Goal: Navigation & Orientation: Find specific page/section

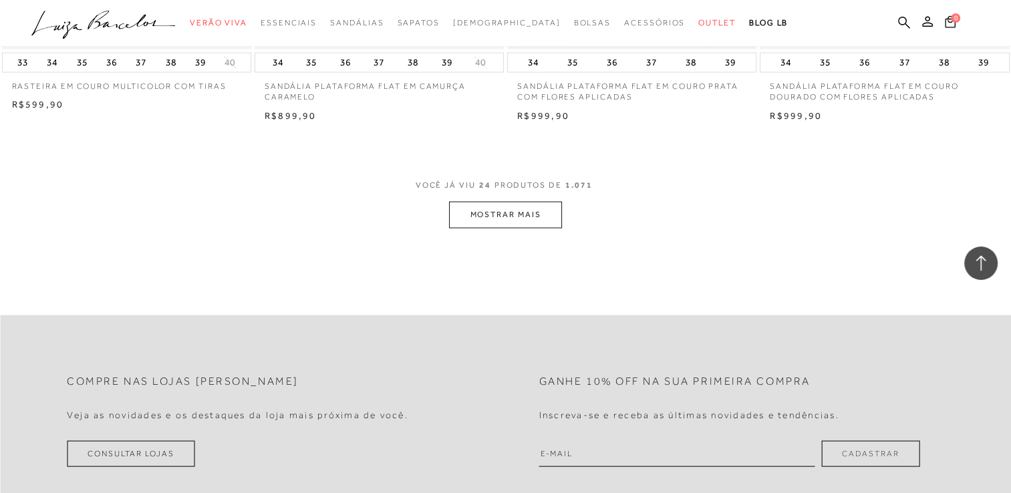
scroll to position [2726, 0]
click at [508, 208] on button "MOSTRAR MAIS" at bounding box center [505, 212] width 112 height 26
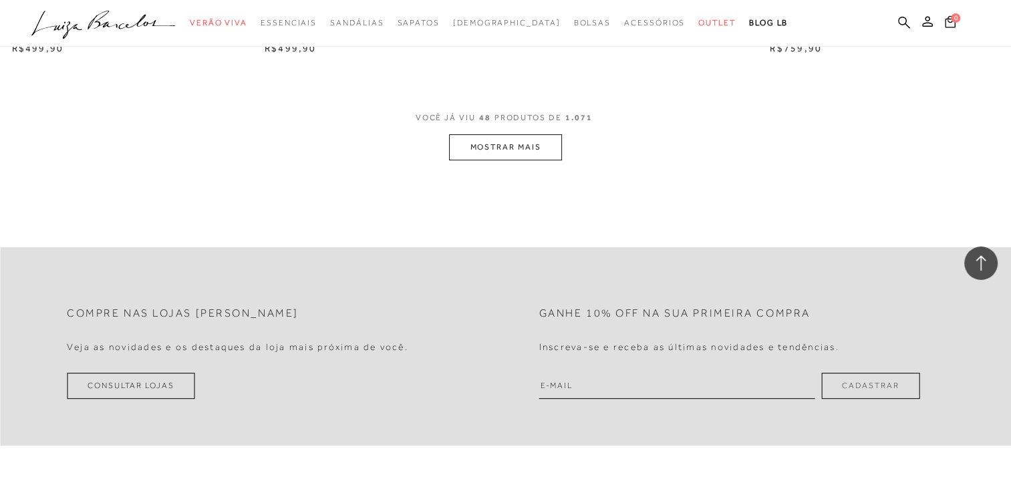
scroll to position [5560, 0]
click at [513, 134] on button "MOSTRAR MAIS" at bounding box center [505, 146] width 112 height 26
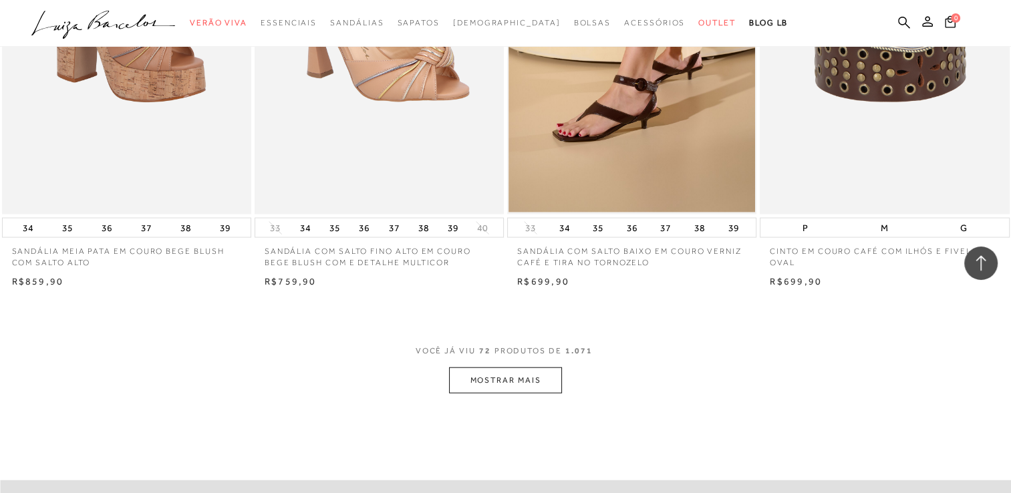
scroll to position [8099, 0]
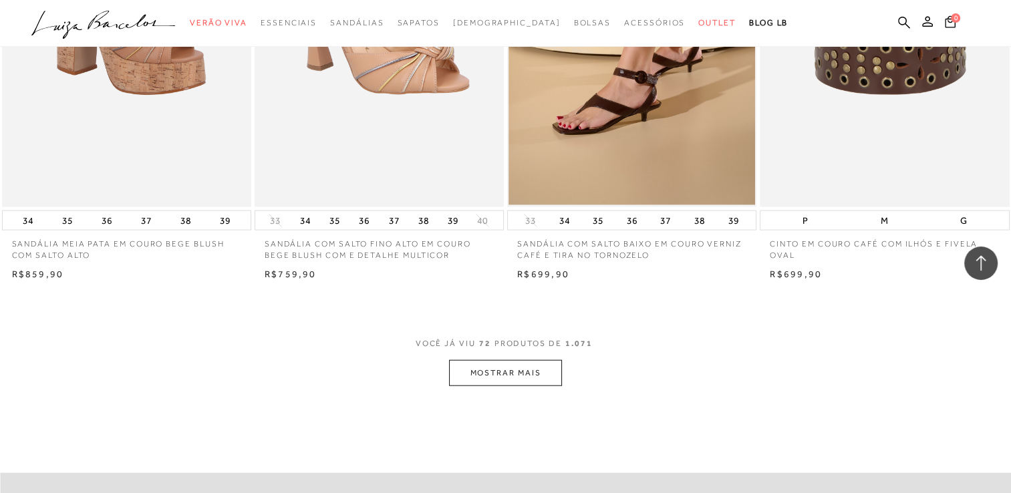
click at [504, 380] on button "MOSTRAR MAIS" at bounding box center [505, 373] width 112 height 26
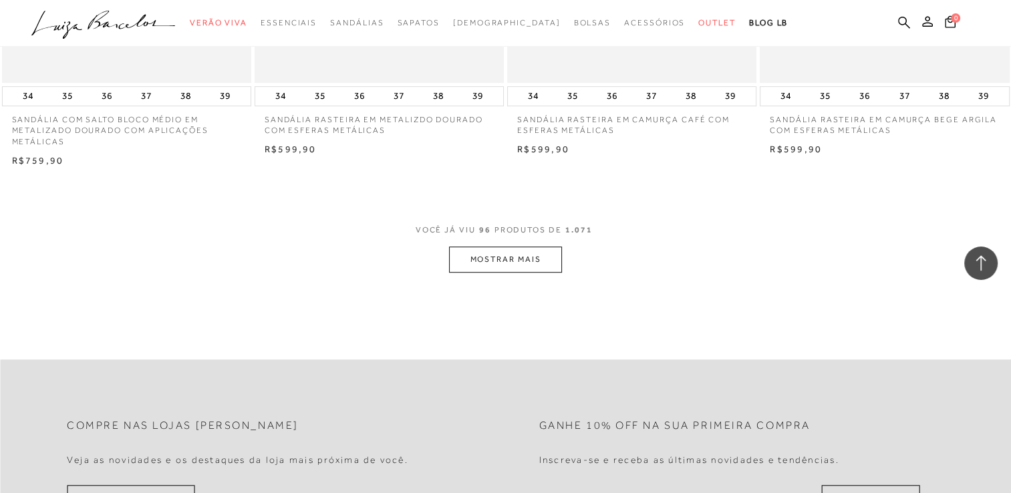
scroll to position [11039, 0]
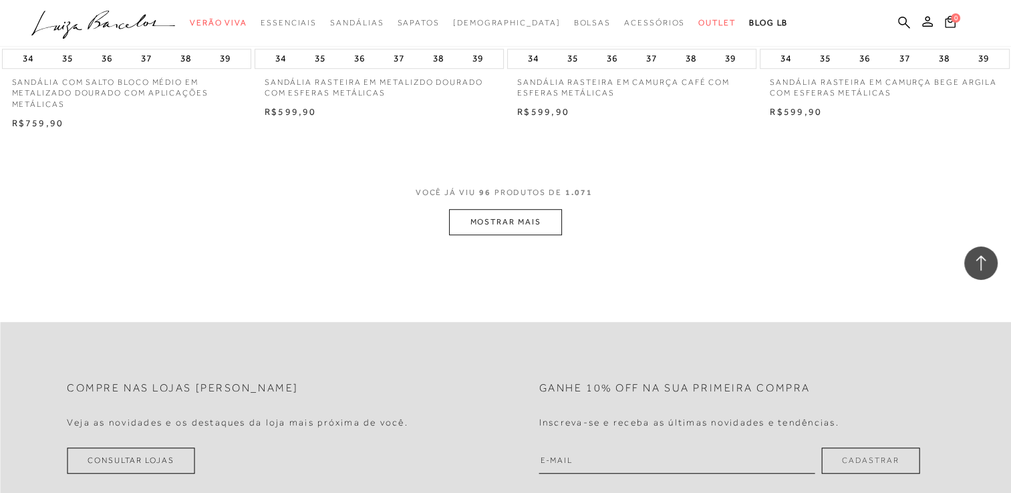
click at [466, 215] on button "MOSTRAR MAIS" at bounding box center [505, 222] width 112 height 26
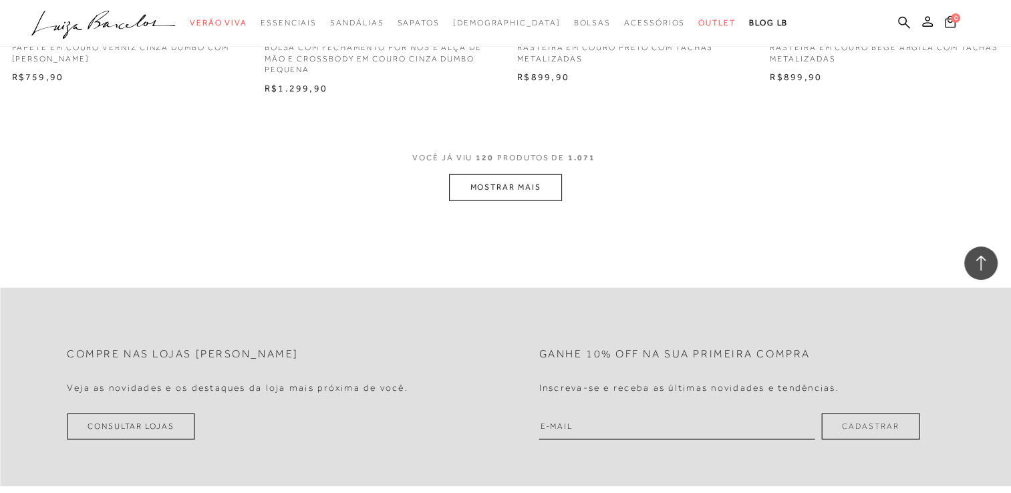
scroll to position [13872, 0]
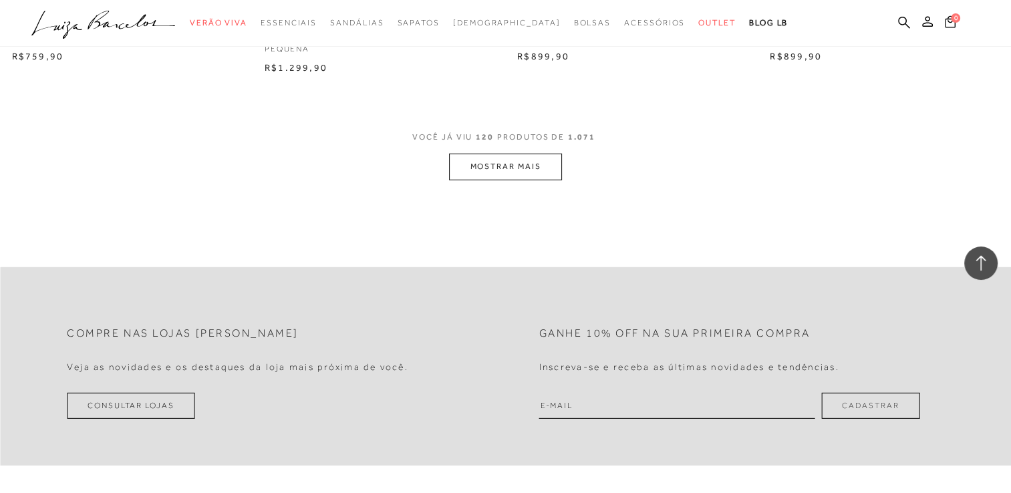
click at [505, 158] on button "MOSTRAR MAIS" at bounding box center [505, 167] width 112 height 26
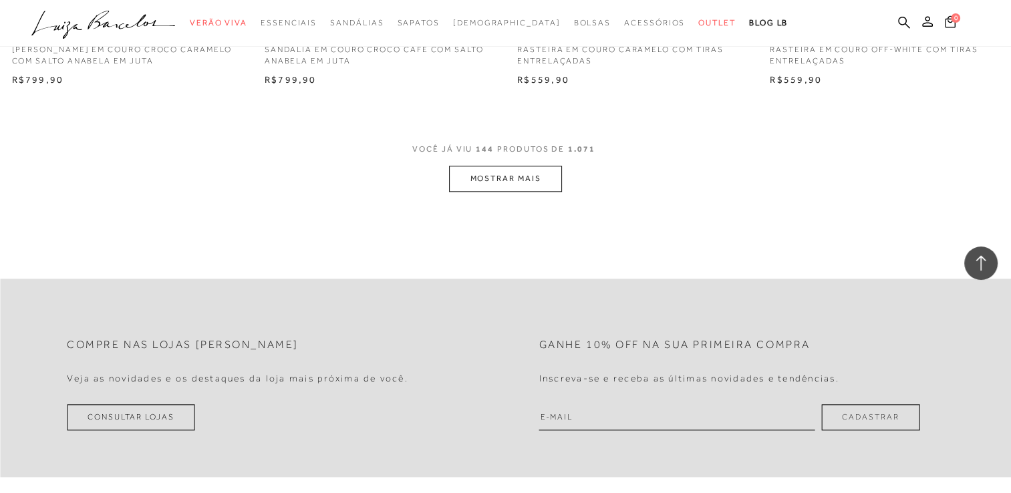
scroll to position [16679, 0]
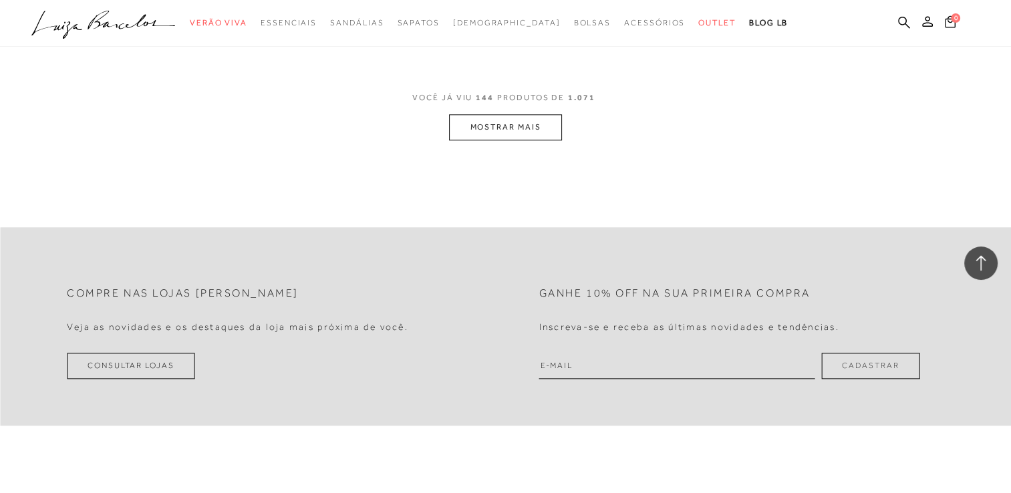
click at [524, 120] on button "MOSTRAR MAIS" at bounding box center [505, 127] width 112 height 26
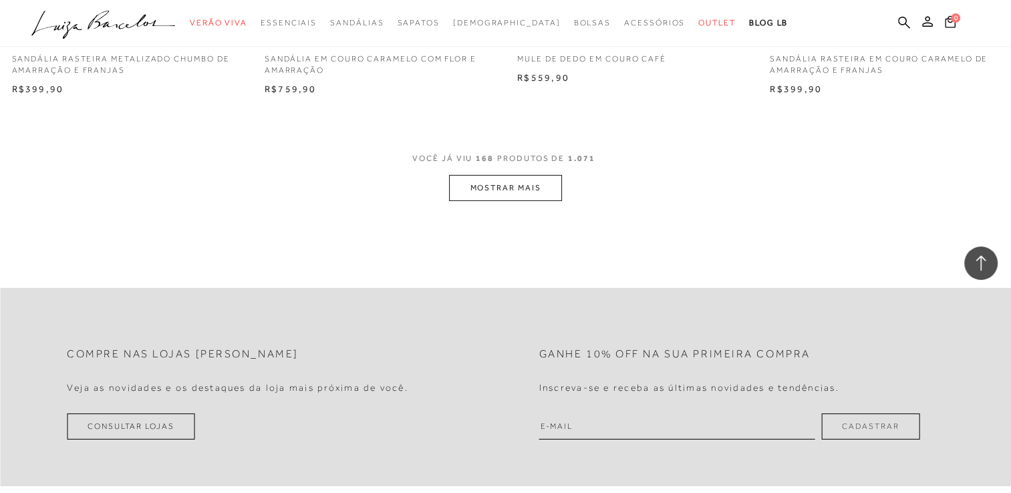
scroll to position [19405, 0]
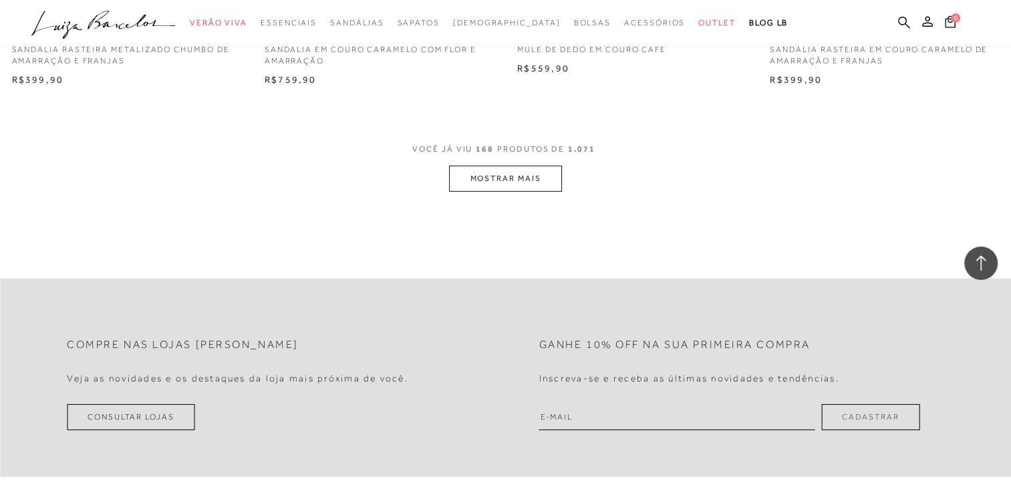
click at [494, 170] on button "MOSTRAR MAIS" at bounding box center [505, 179] width 112 height 26
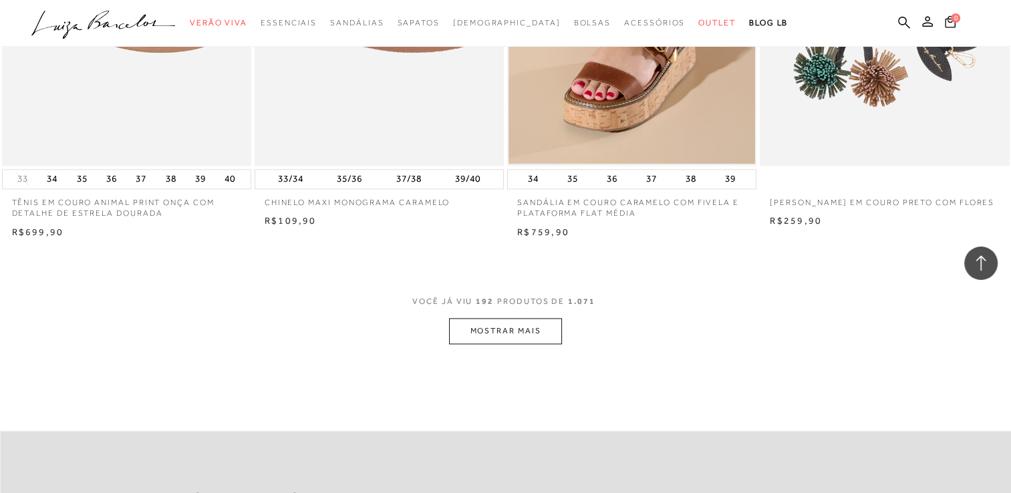
scroll to position [22024, 0]
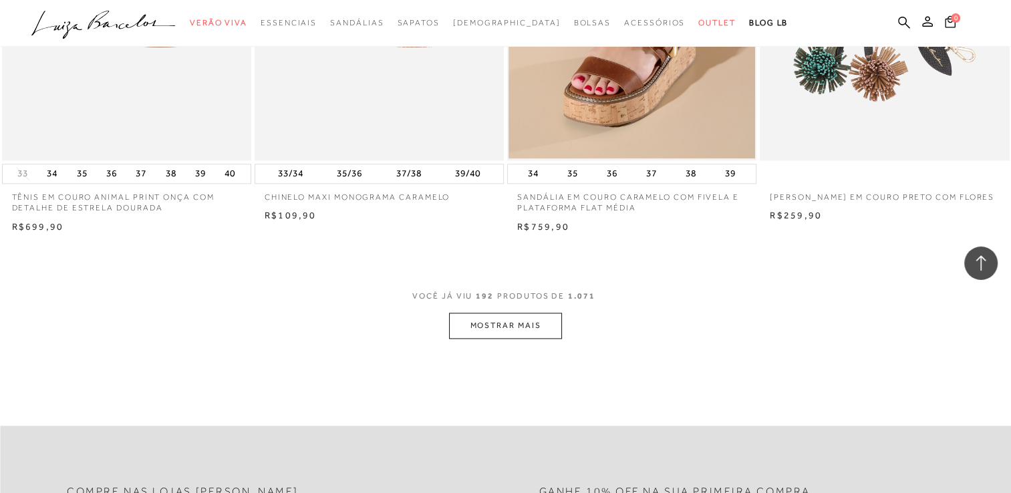
click at [464, 320] on button "MOSTRAR MAIS" at bounding box center [505, 326] width 112 height 26
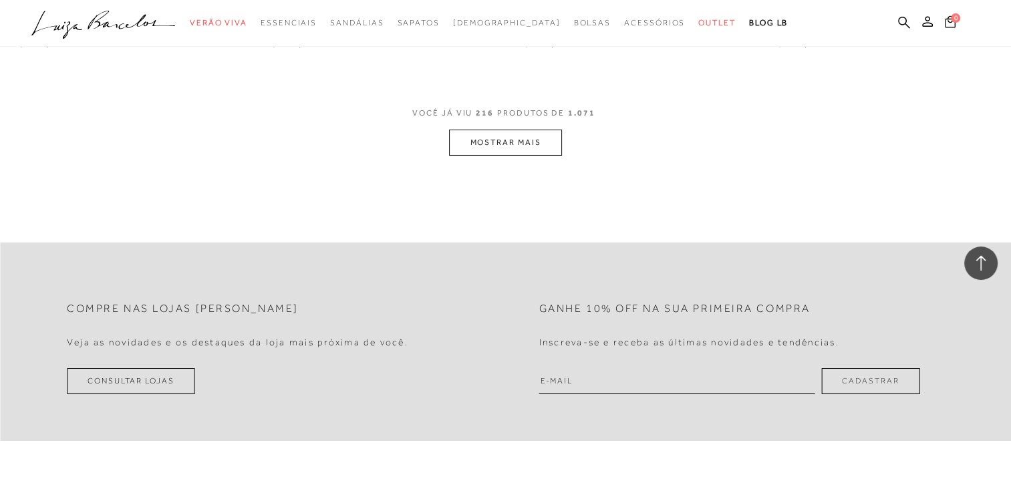
scroll to position [25018, 0]
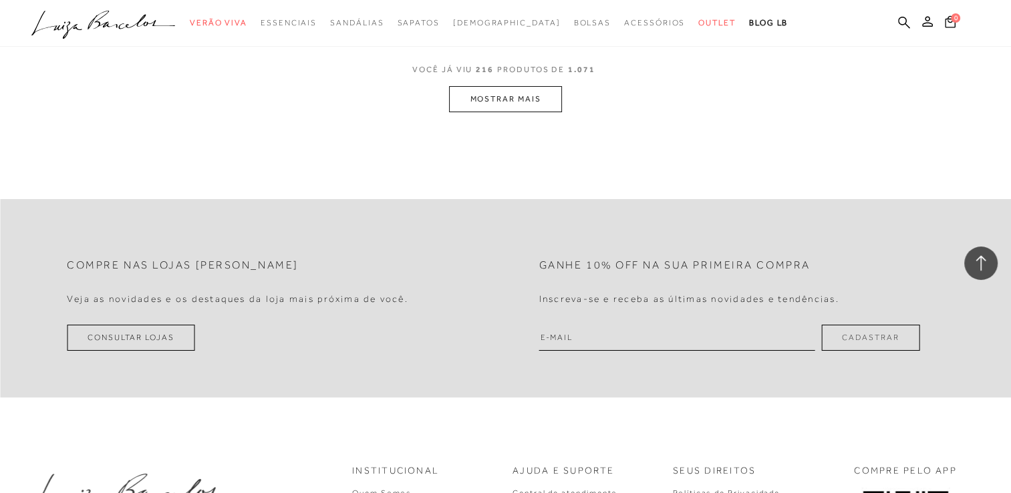
click at [478, 106] on button "MOSTRAR MAIS" at bounding box center [505, 99] width 112 height 26
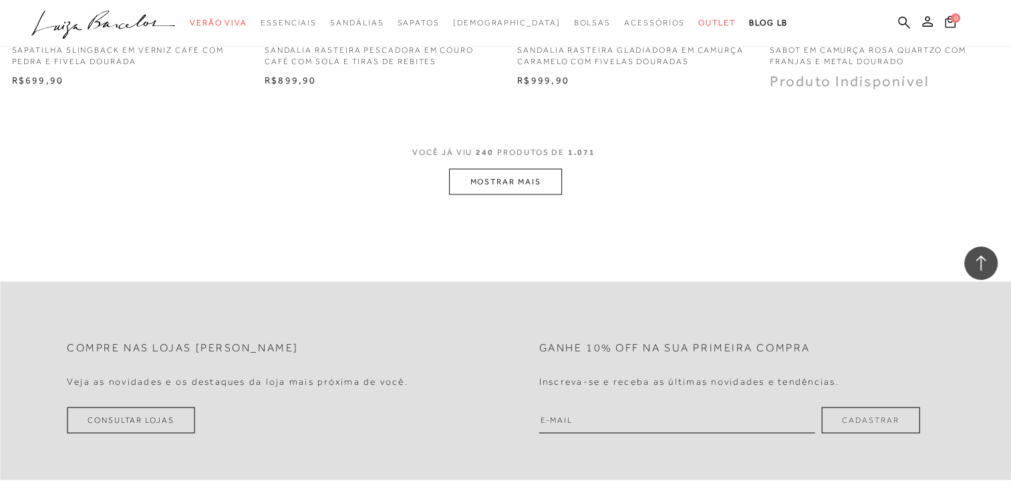
scroll to position [27771, 0]
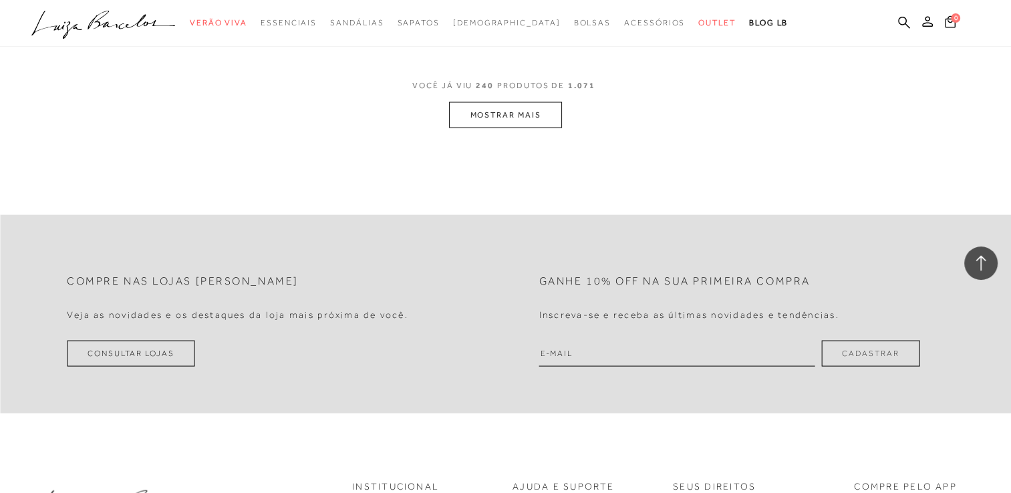
click at [470, 116] on button "MOSTRAR MAIS" at bounding box center [505, 115] width 112 height 26
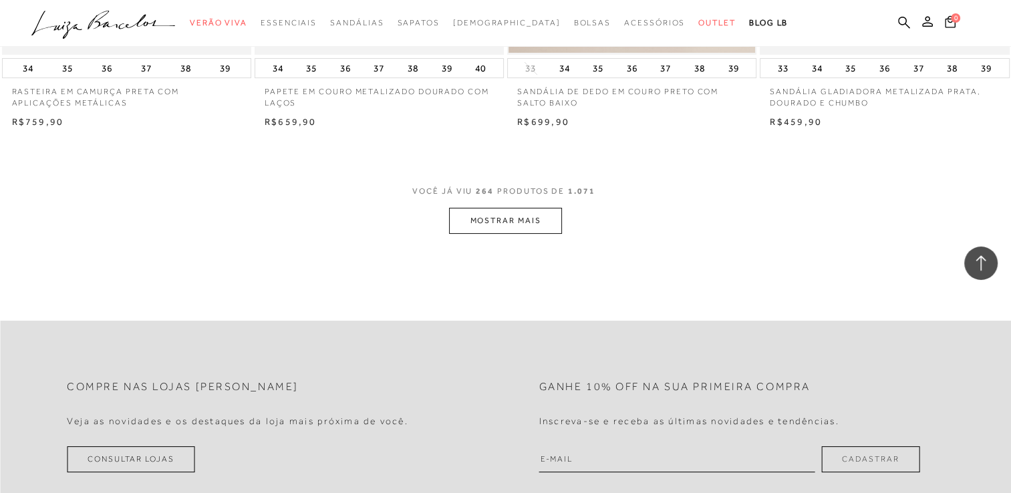
scroll to position [30444, 0]
click at [470, 214] on button "MOSTRAR MAIS" at bounding box center [505, 219] width 112 height 26
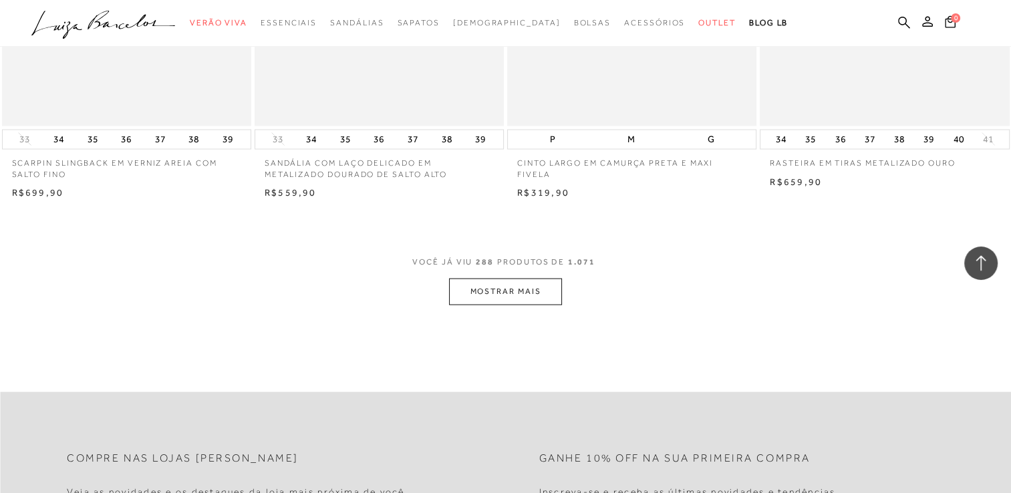
scroll to position [33224, 0]
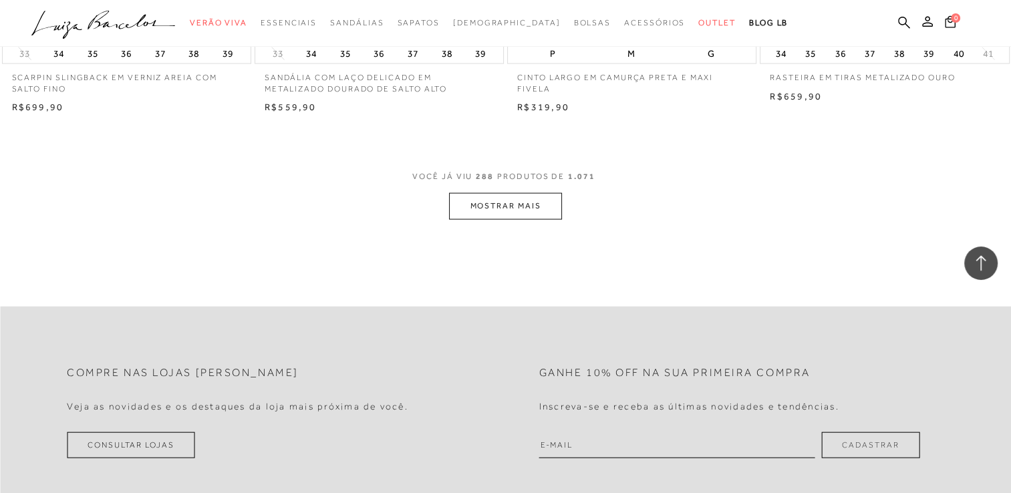
click at [522, 193] on button "MOSTRAR MAIS" at bounding box center [505, 206] width 112 height 26
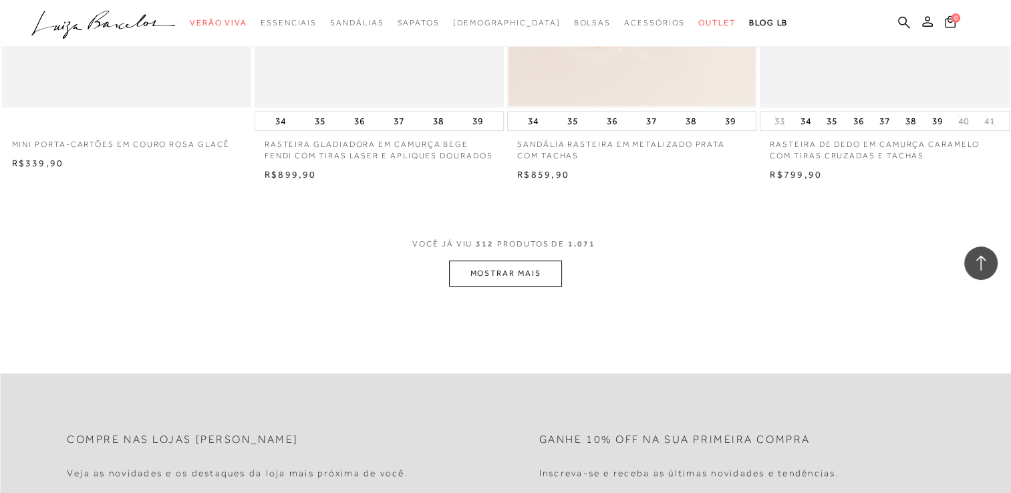
scroll to position [35950, 0]
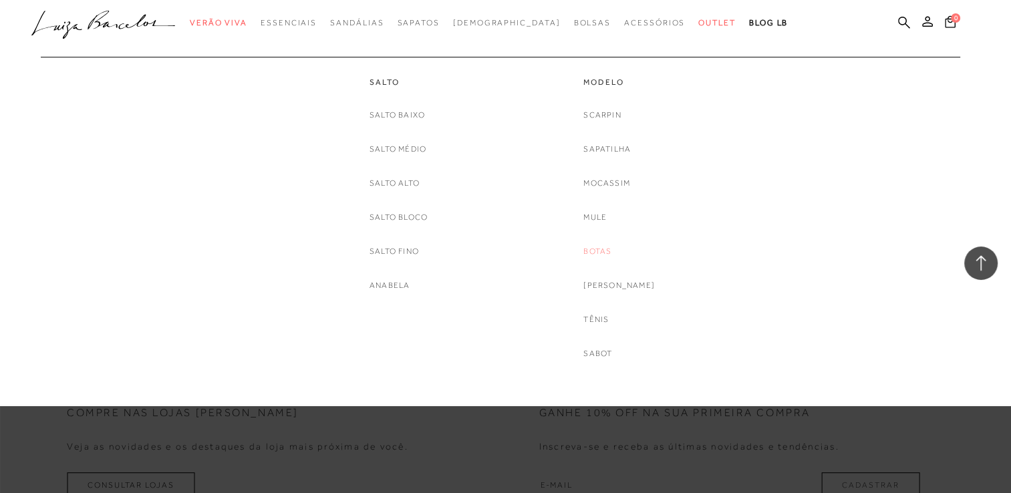
click at [611, 251] on link "Botas" at bounding box center [597, 252] width 28 height 14
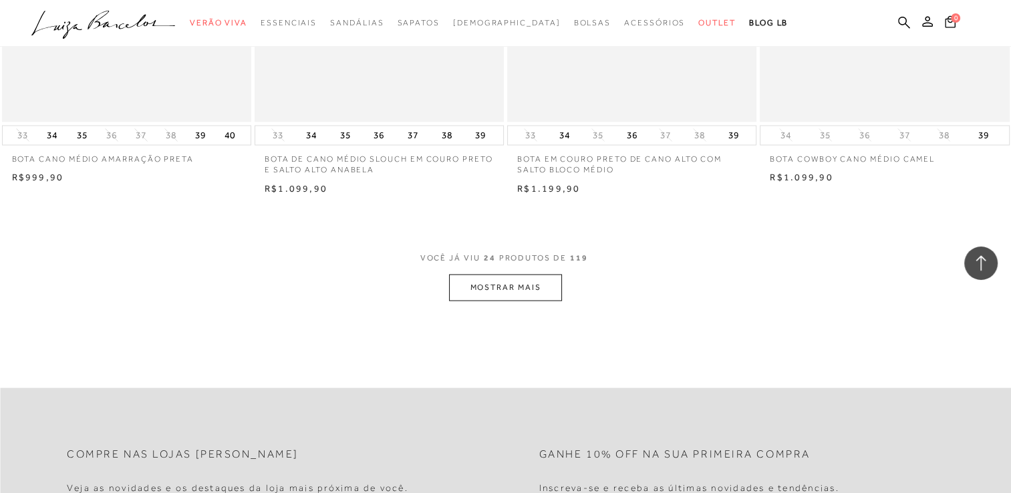
scroll to position [2700, 0]
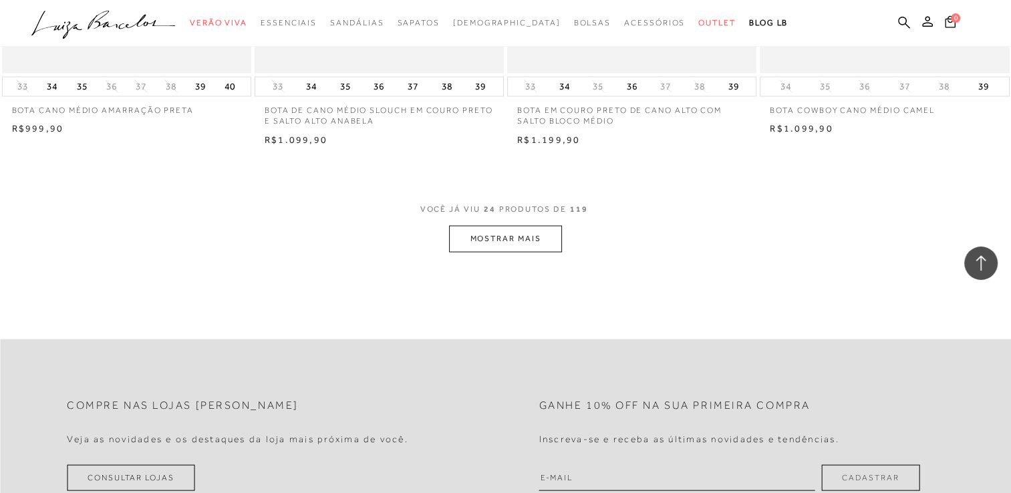
click at [539, 239] on button "MOSTRAR MAIS" at bounding box center [505, 239] width 112 height 26
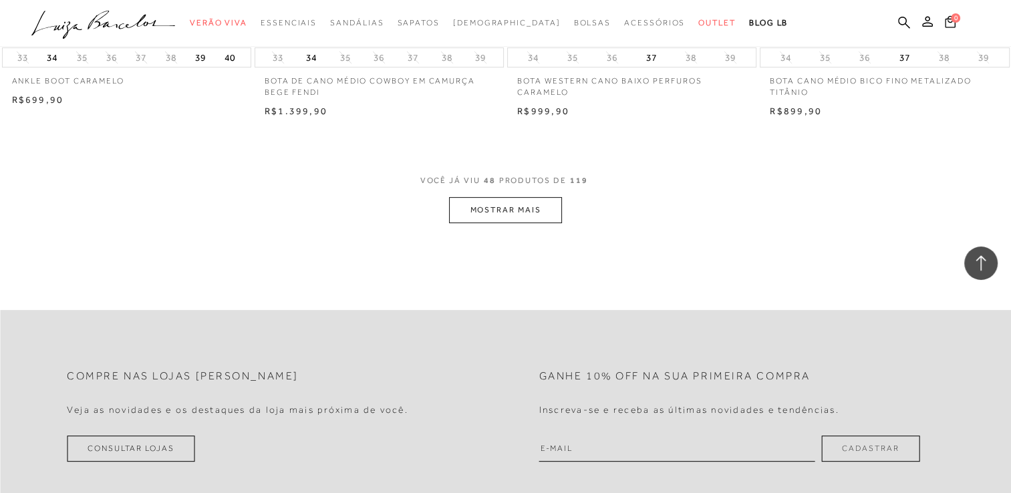
scroll to position [5533, 0]
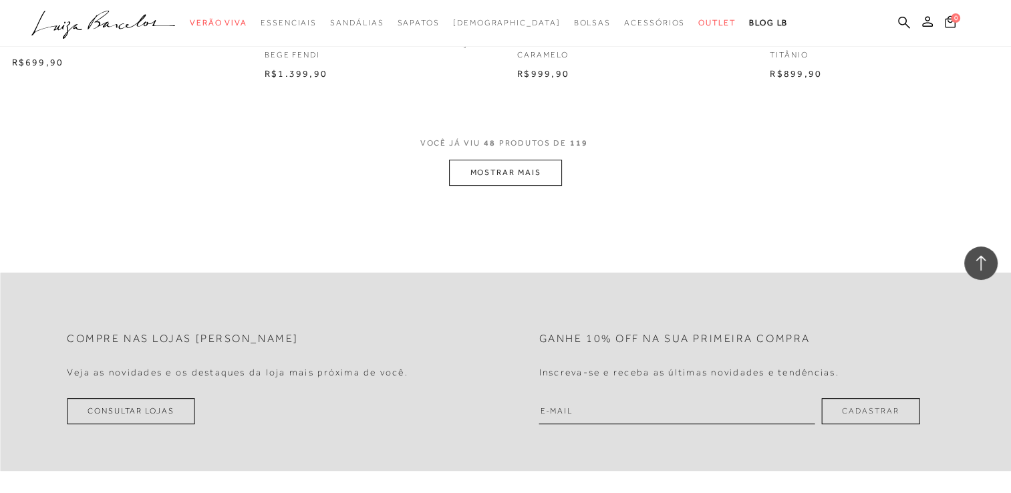
click at [555, 179] on button "MOSTRAR MAIS" at bounding box center [505, 173] width 112 height 26
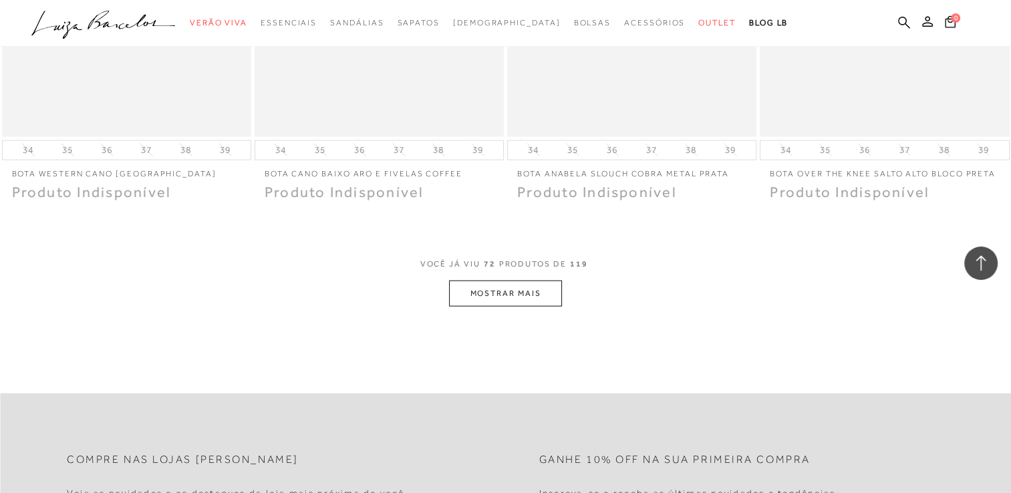
scroll to position [8259, 0]
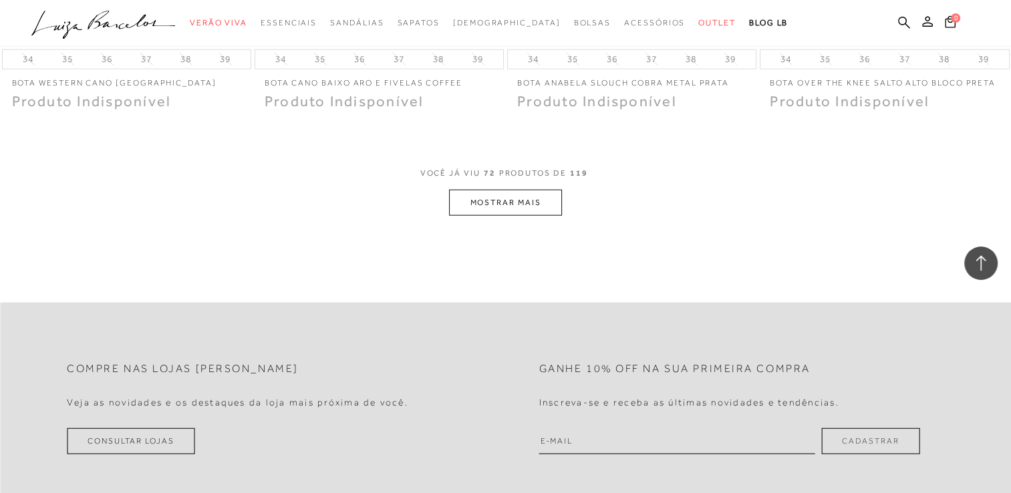
click at [547, 194] on button "MOSTRAR MAIS" at bounding box center [505, 203] width 112 height 26
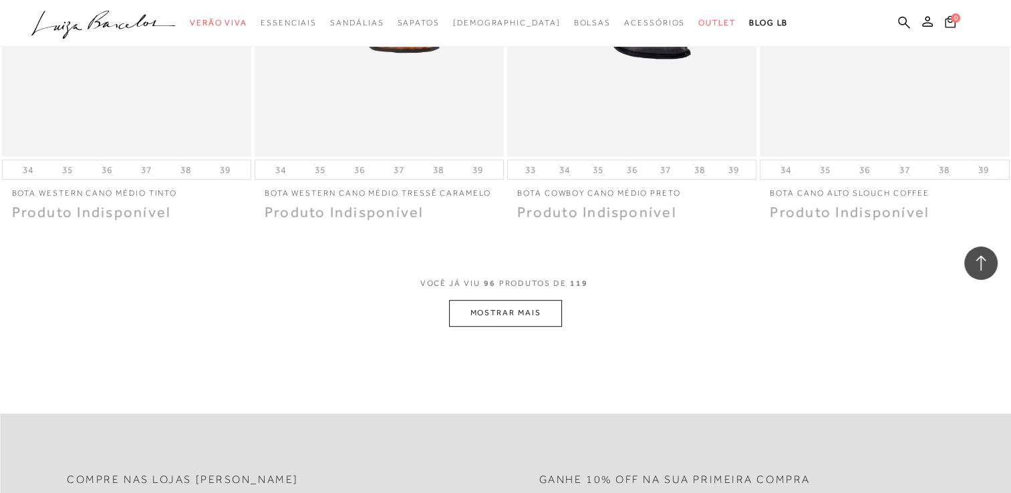
scroll to position [10905, 0]
click at [556, 299] on button "MOSTRAR MAIS" at bounding box center [505, 312] width 112 height 26
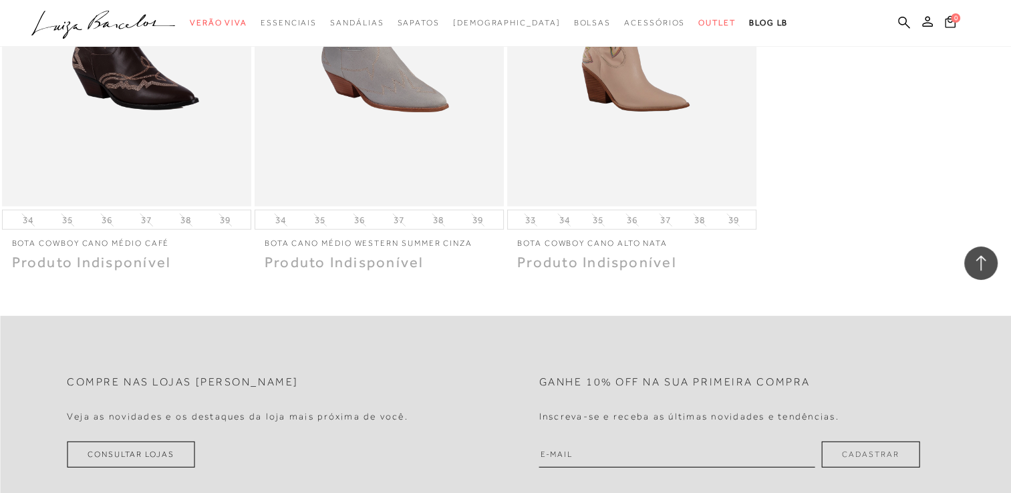
scroll to position [13712, 0]
